Goal: Find specific page/section: Find specific page/section

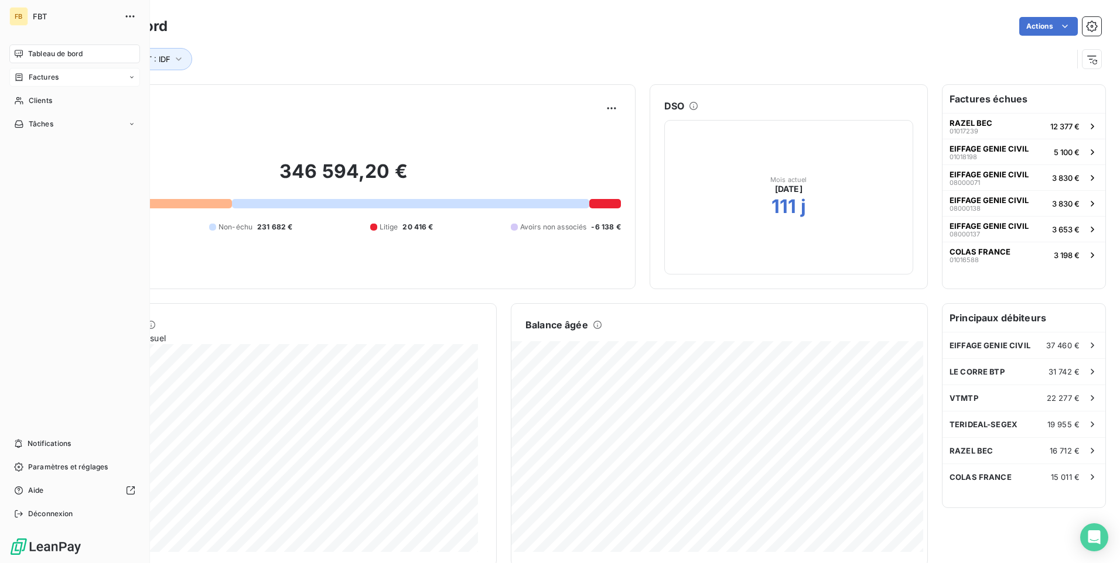
click at [39, 76] on span "Factures" at bounding box center [44, 77] width 30 height 11
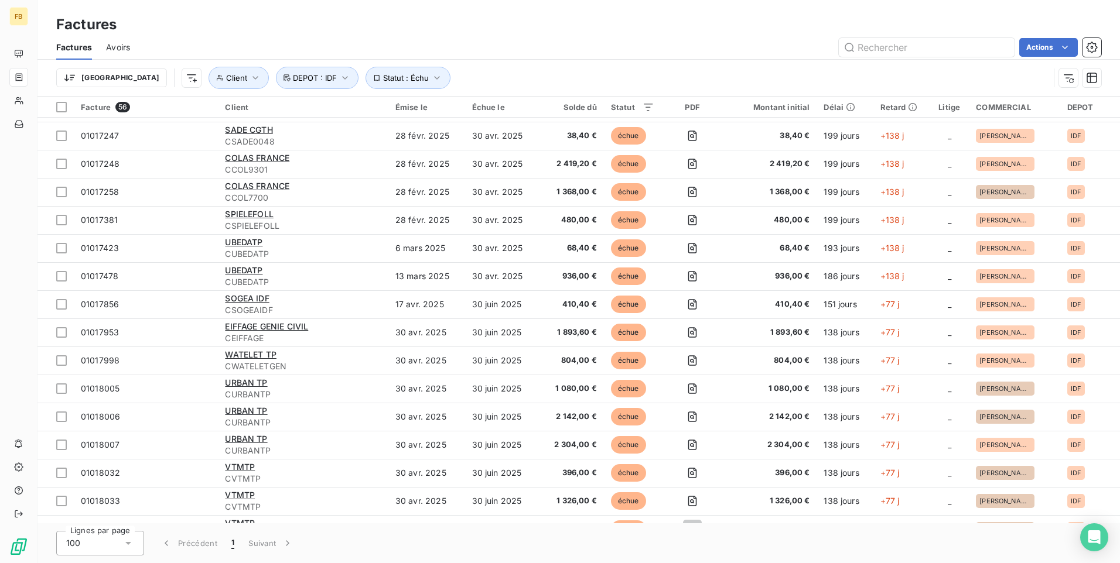
scroll to position [410, 0]
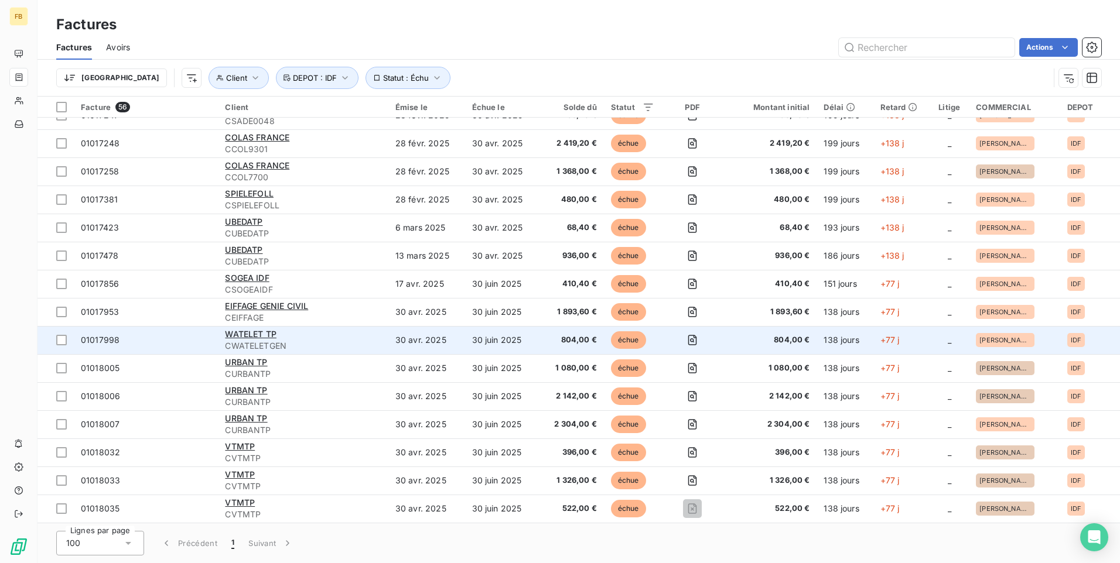
click at [299, 343] on span "CWATELETGEN" at bounding box center [303, 346] width 156 height 12
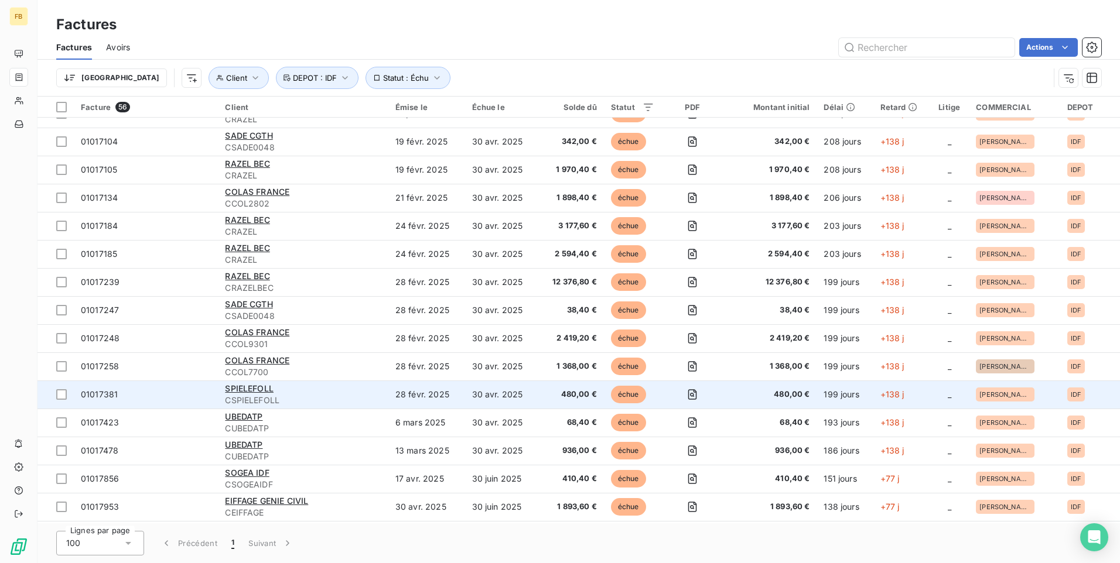
scroll to position [234, 0]
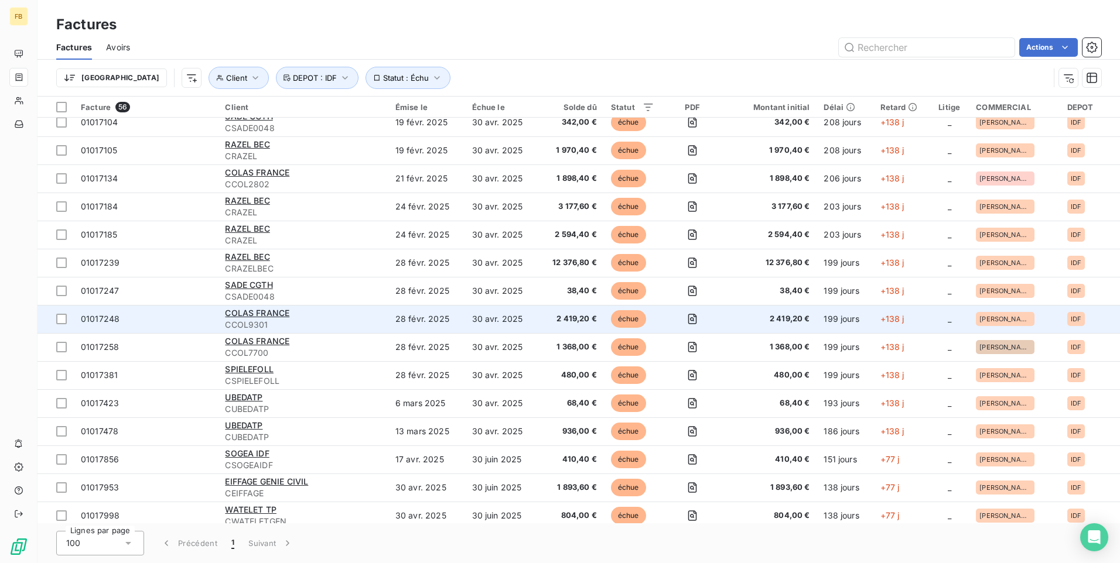
click at [340, 323] on span "CCOL9301" at bounding box center [303, 325] width 156 height 12
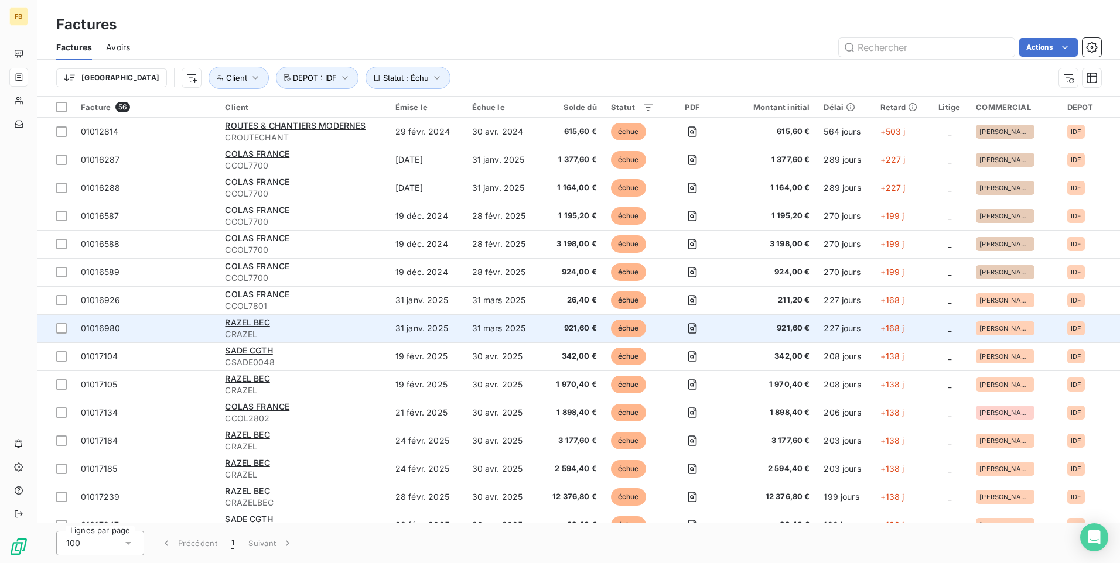
click at [451, 329] on td "31 janv. 2025" at bounding box center [426, 328] width 77 height 28
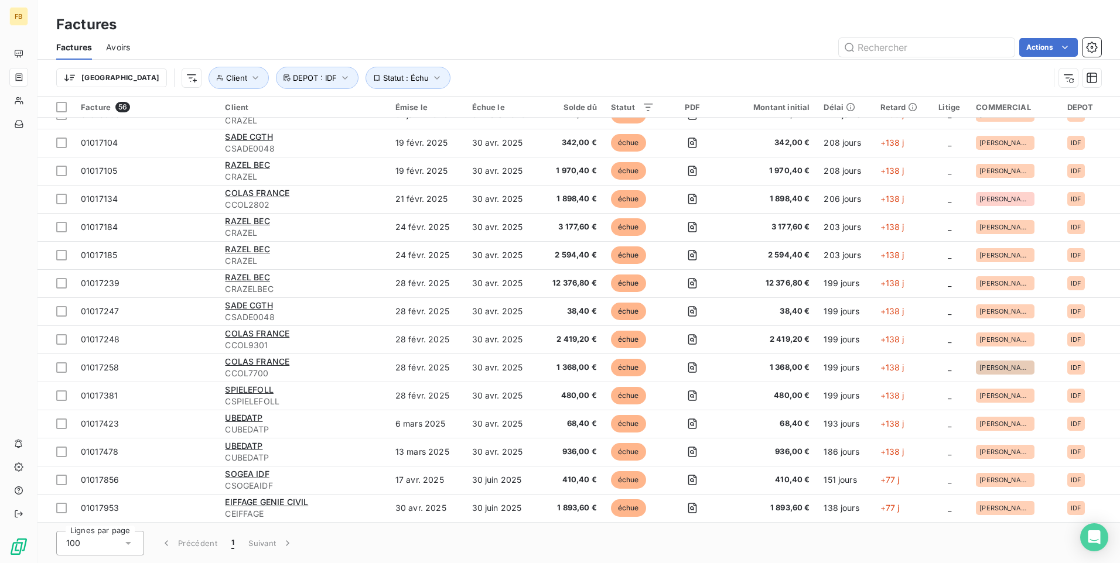
scroll to position [234, 0]
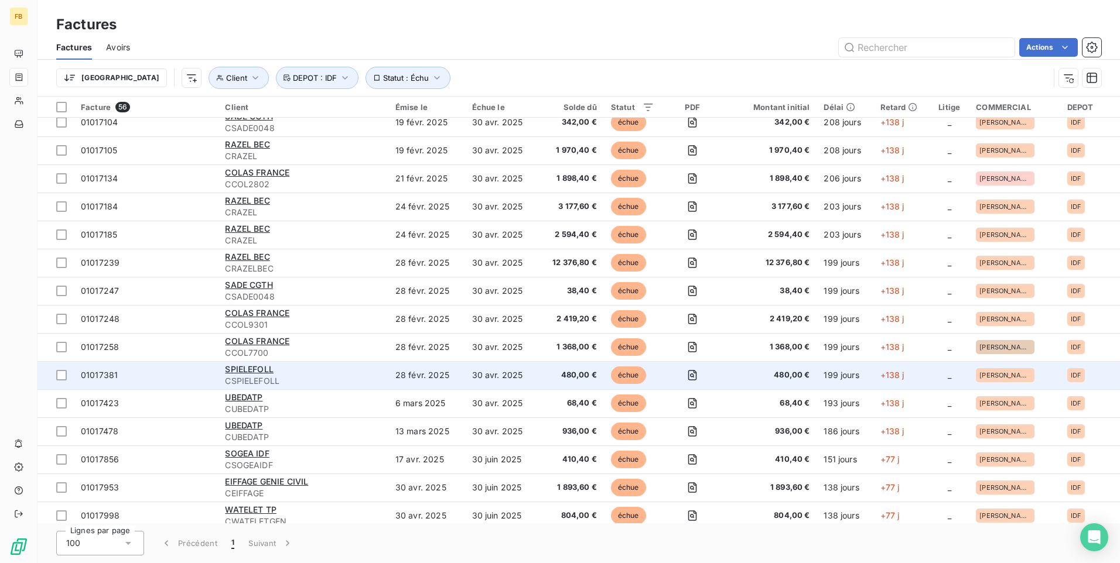
click at [296, 381] on span "CSPIELEFOLL" at bounding box center [303, 381] width 156 height 12
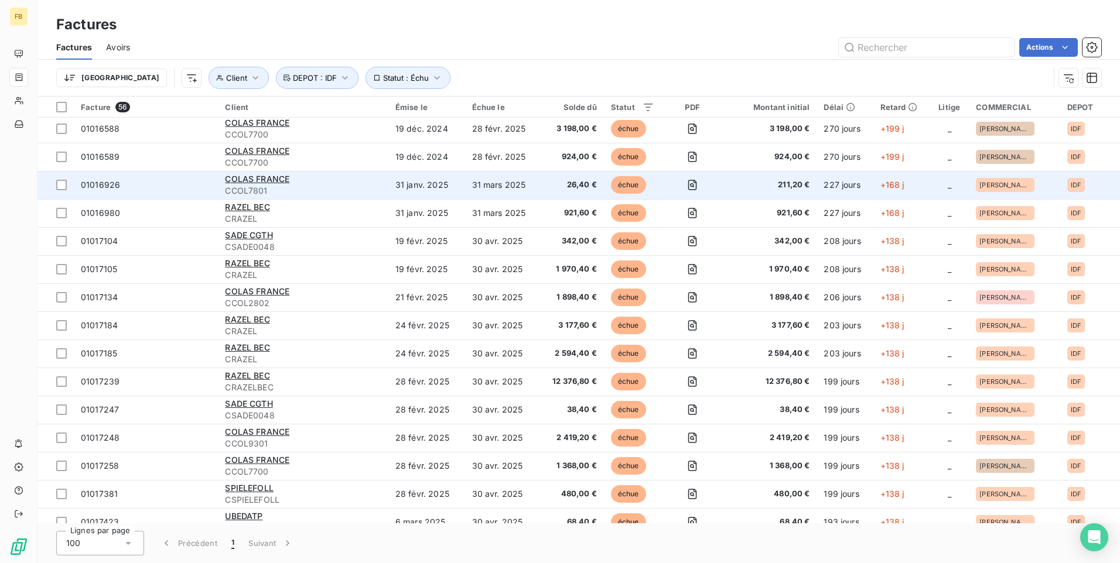
scroll to position [117, 0]
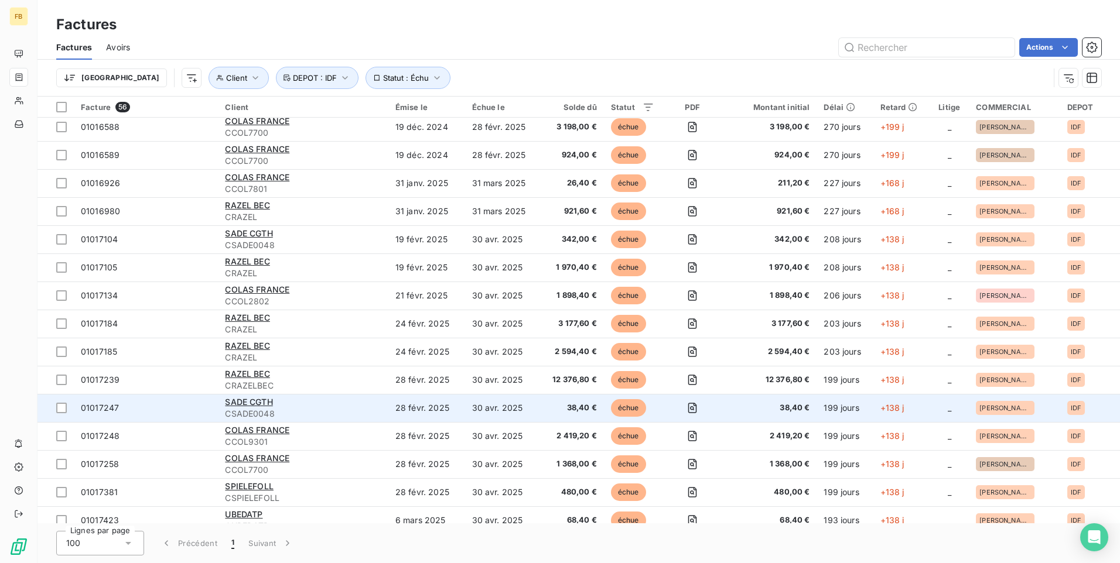
click at [345, 406] on div "SADE CGTH" at bounding box center [303, 402] width 156 height 12
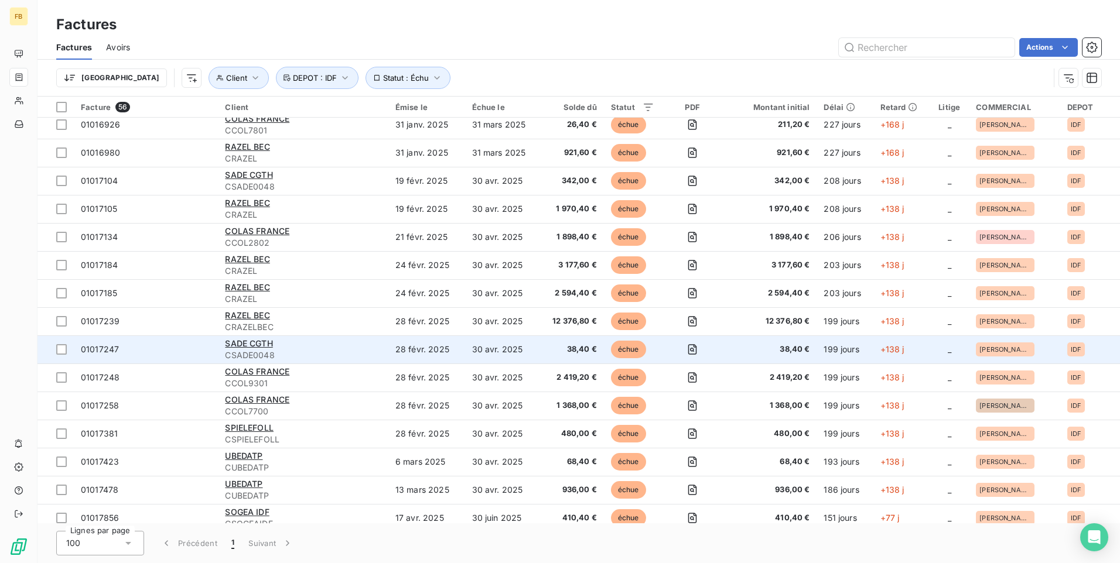
scroll to position [234, 0]
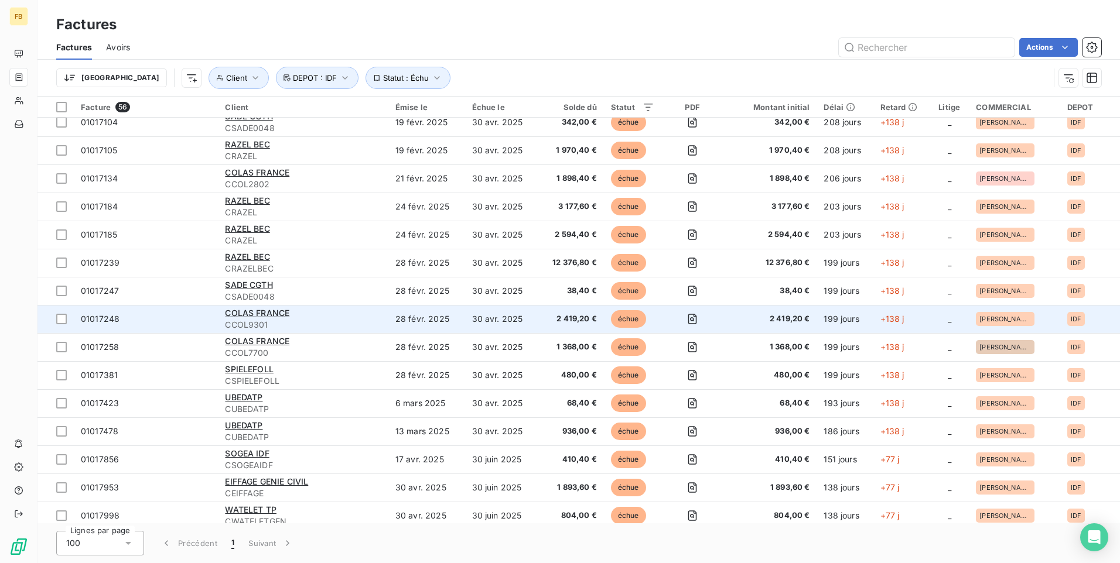
click at [331, 328] on span "CCOL9301" at bounding box center [303, 325] width 156 height 12
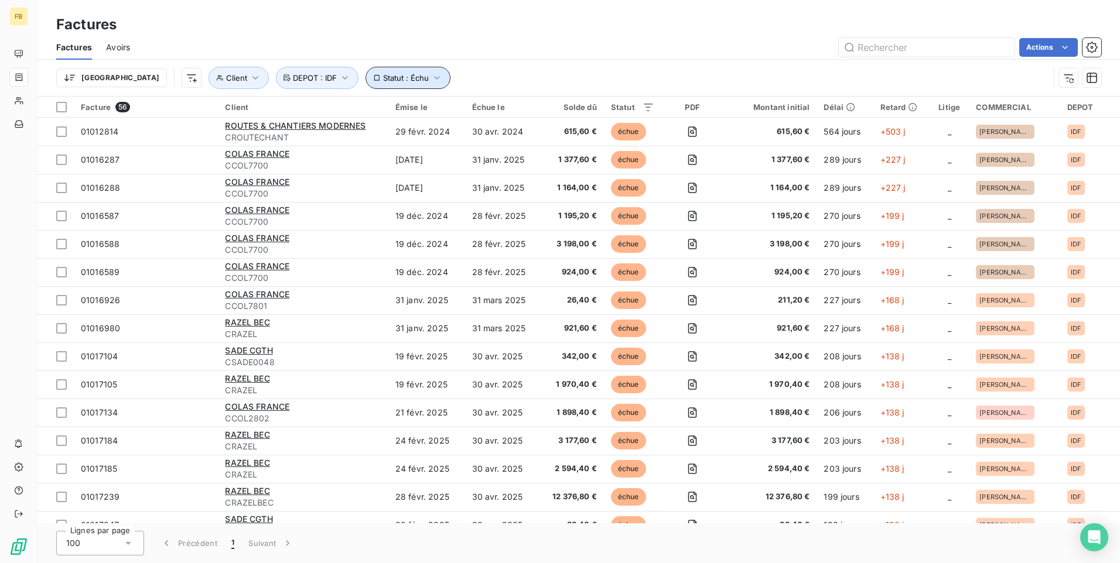
click at [431, 76] on icon "button" at bounding box center [437, 78] width 12 height 12
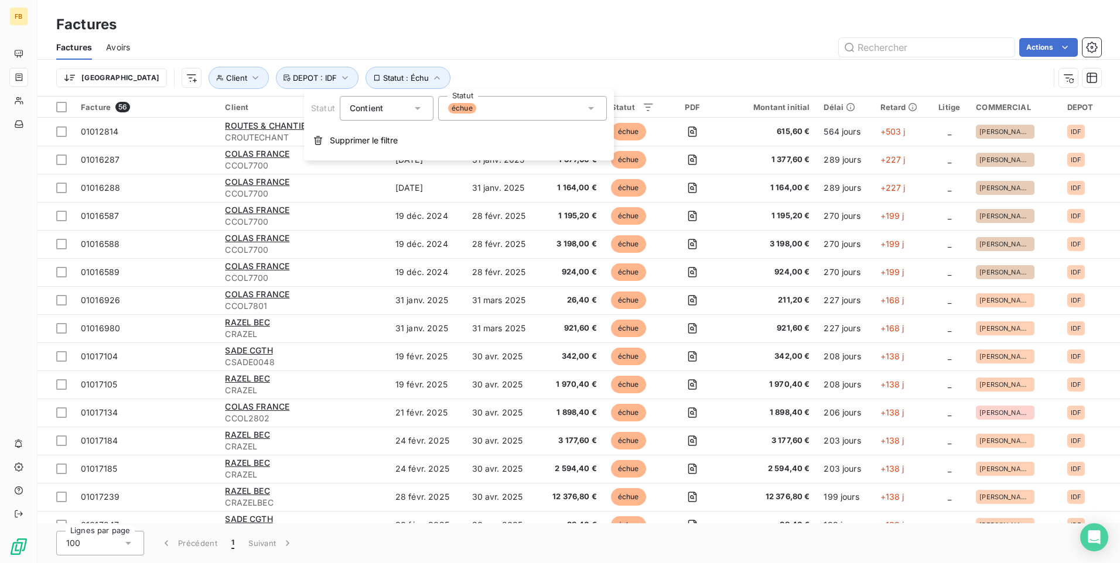
click at [588, 109] on icon at bounding box center [591, 108] width 12 height 12
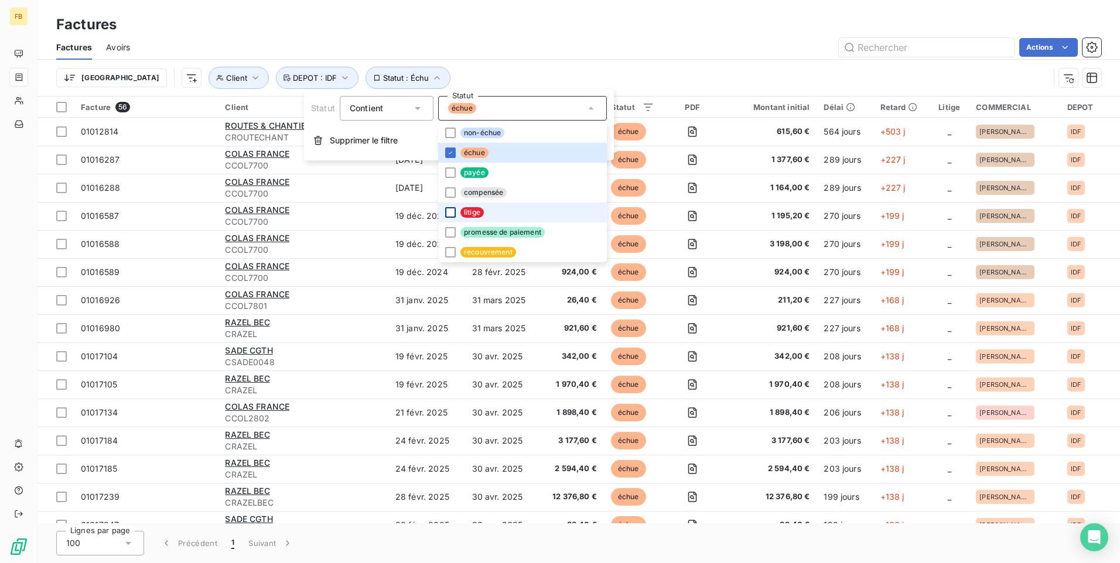
click at [451, 213] on div at bounding box center [450, 212] width 11 height 11
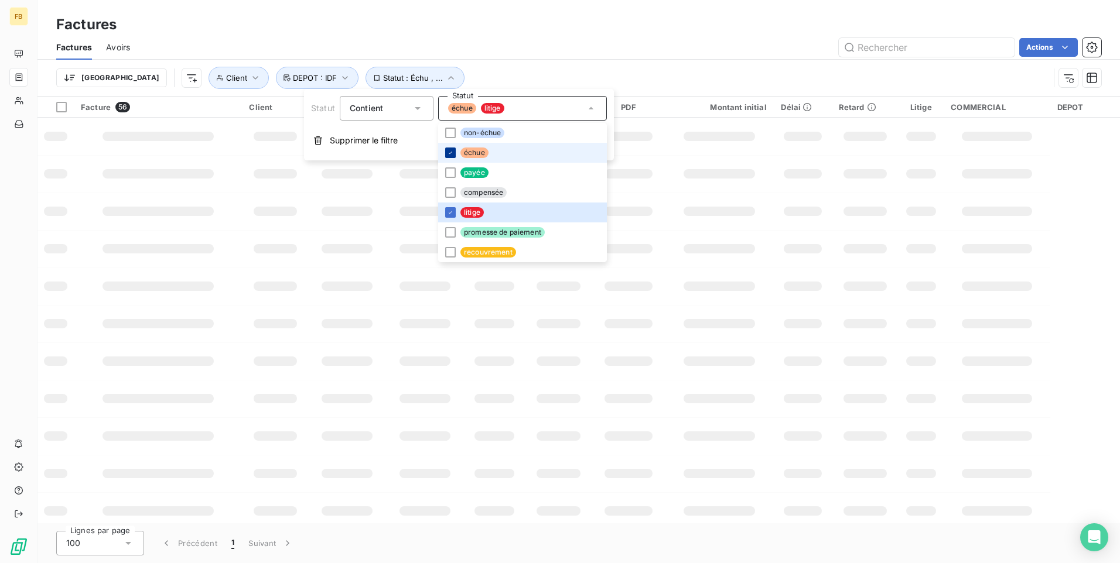
click at [451, 152] on icon at bounding box center [450, 152] width 7 height 7
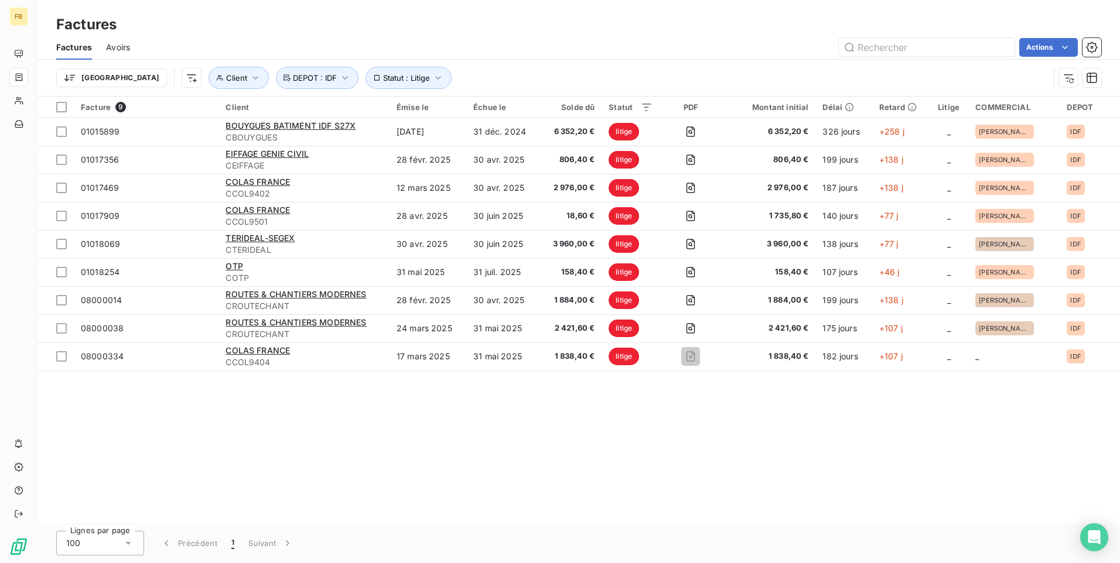
click at [328, 461] on div "Facture 9 Client Émise le Échue le Solde dû Statut PDF Montant initial Délai Re…" at bounding box center [578, 310] width 1082 height 427
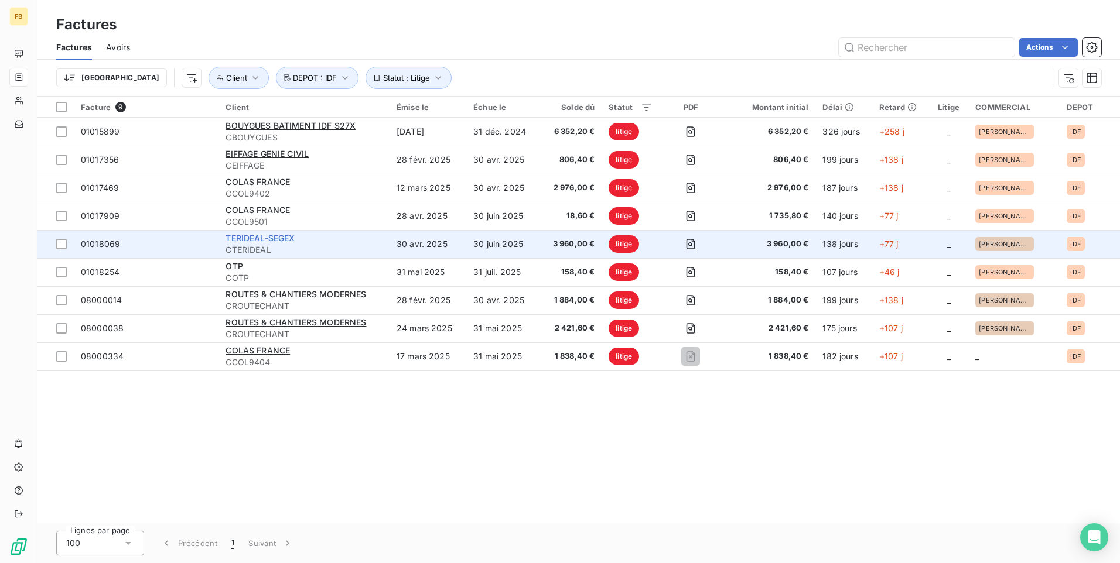
click at [259, 236] on span "TERIDEAL-SEGEX" at bounding box center [259, 238] width 69 height 10
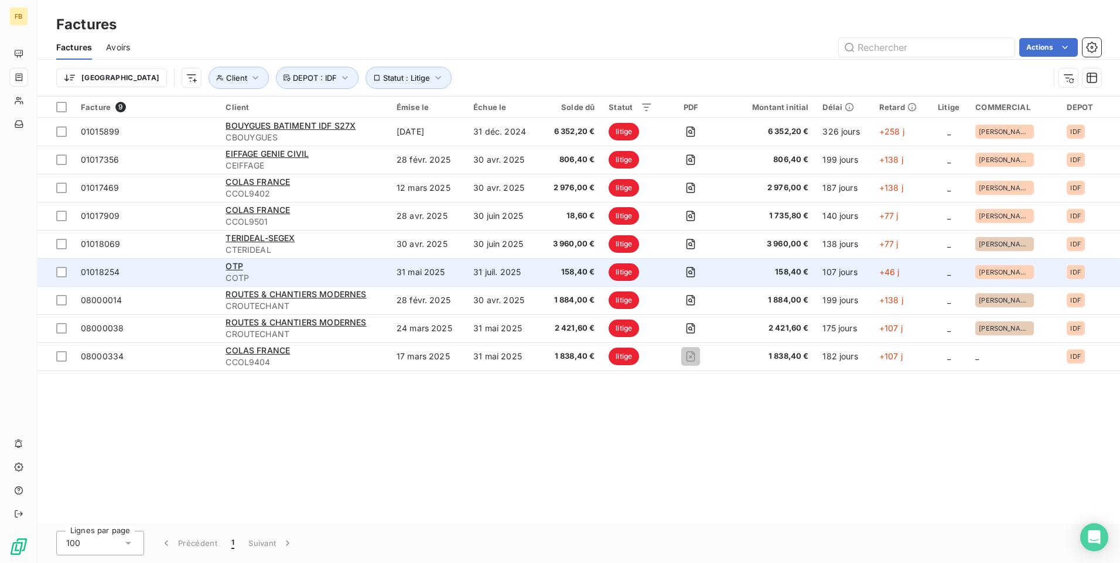
click at [272, 268] on div "OTP" at bounding box center [303, 267] width 157 height 12
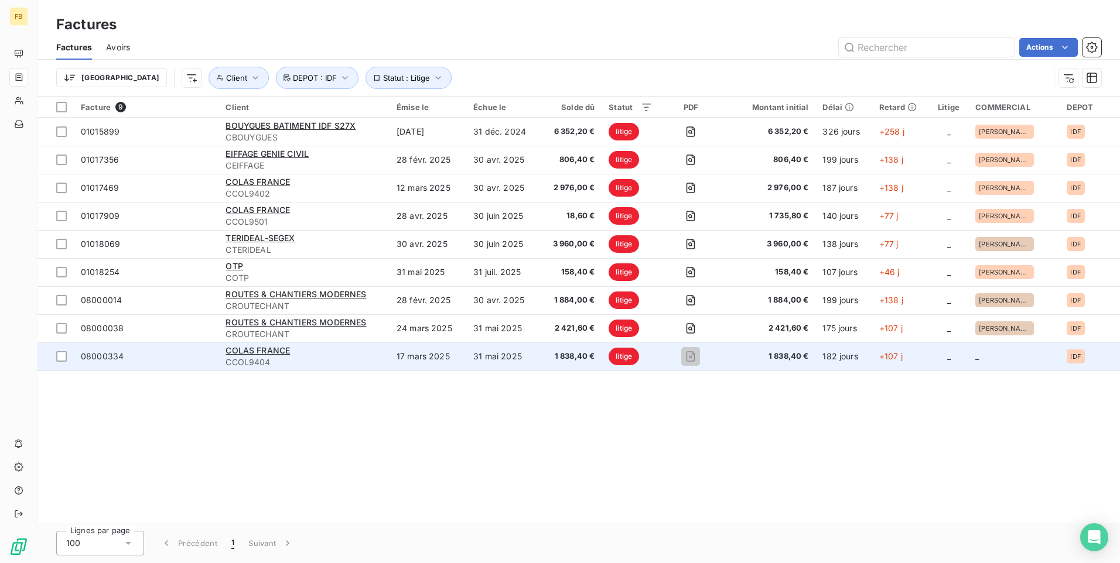
click at [286, 357] on span "CCOL9404" at bounding box center [303, 363] width 157 height 12
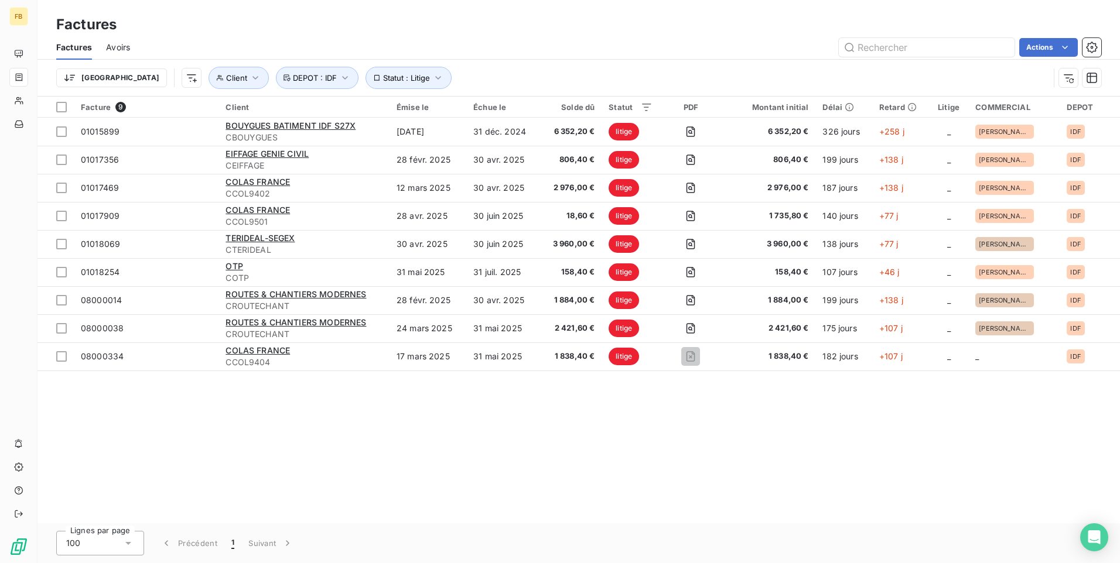
click at [619, 457] on div "Facture 9 Client Émise le Échue le Solde dû Statut PDF Montant initial Délai Re…" at bounding box center [578, 310] width 1082 height 427
click at [432, 75] on icon "button" at bounding box center [438, 78] width 12 height 12
click at [591, 107] on icon at bounding box center [591, 108] width 6 height 3
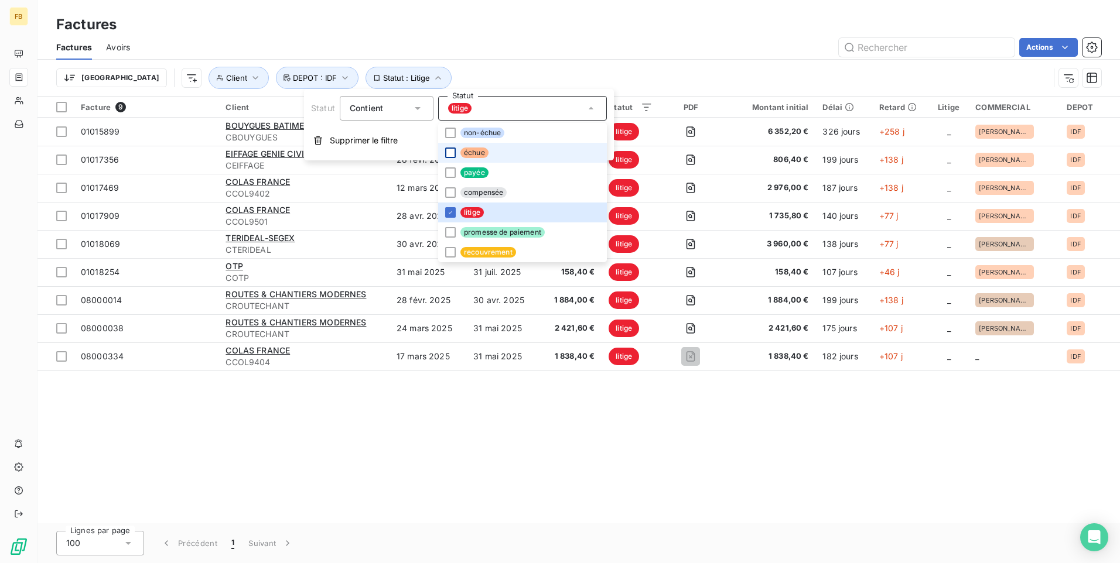
click at [450, 153] on div at bounding box center [450, 153] width 11 height 11
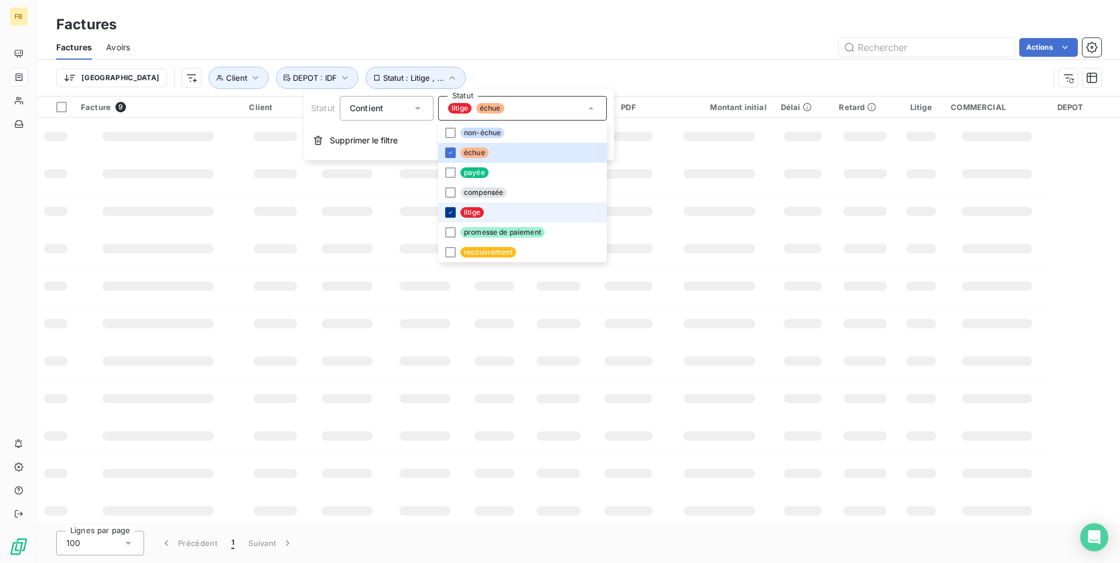
click at [447, 211] on icon at bounding box center [450, 212] width 7 height 7
click at [395, 273] on td at bounding box center [425, 286] width 78 height 37
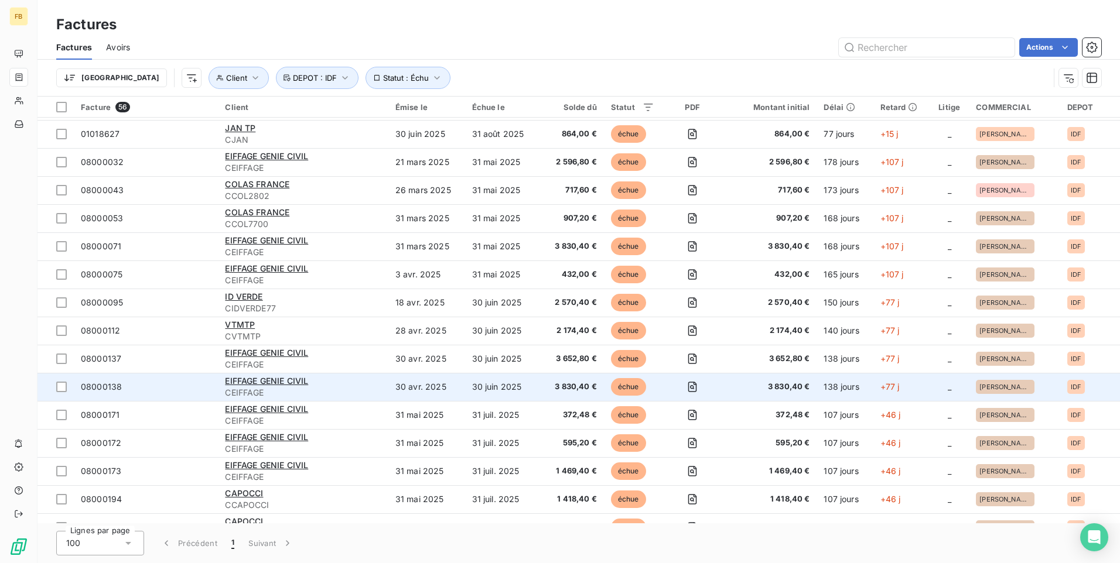
scroll to position [1169, 0]
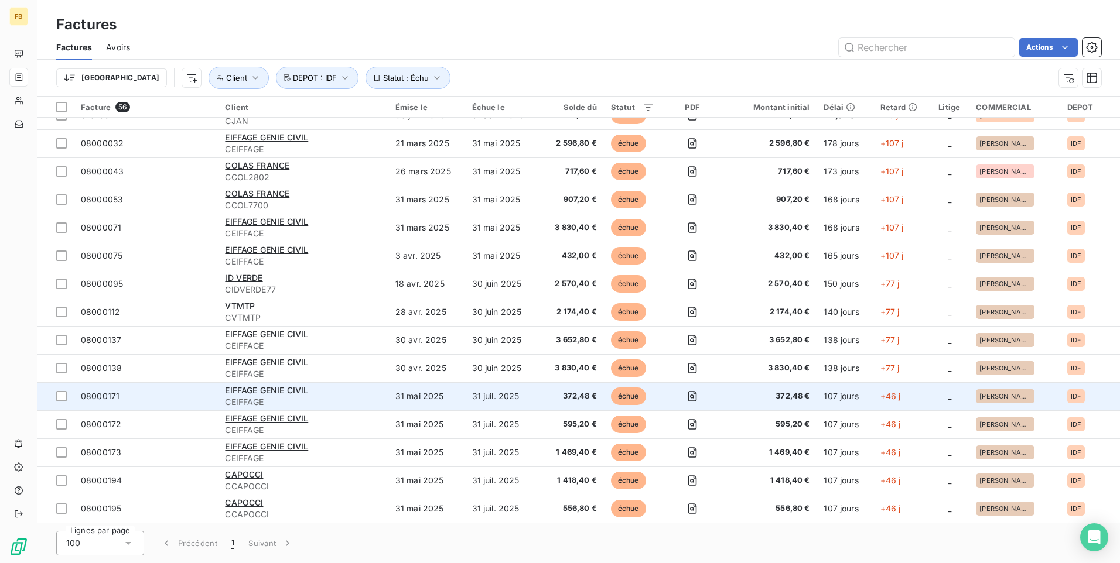
click at [326, 393] on div "EIFFAGE GENIE CIVIL" at bounding box center [303, 391] width 156 height 12
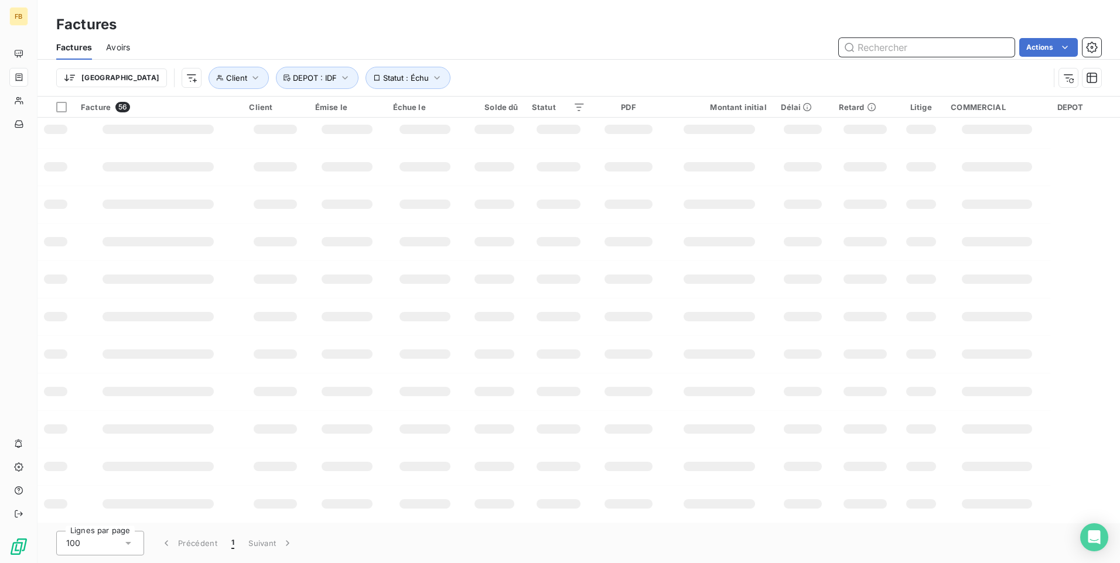
scroll to position [157, 0]
